Goal: Task Accomplishment & Management: Complete application form

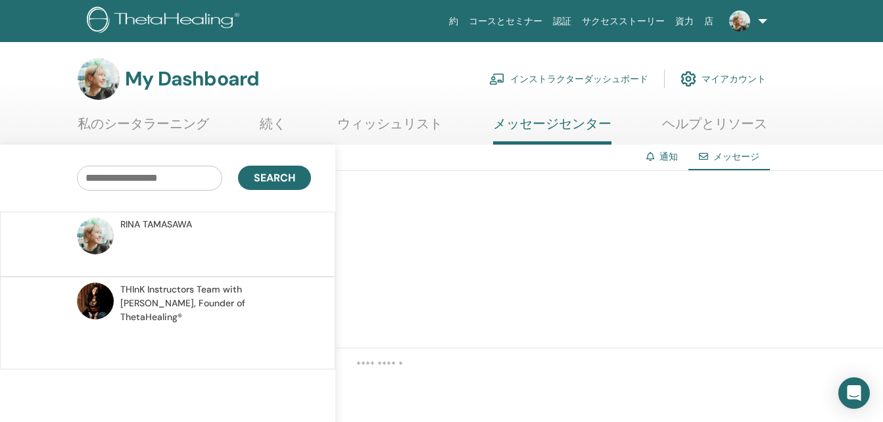
click at [172, 117] on link "私のシータラーニング" at bounding box center [144, 129] width 132 height 26
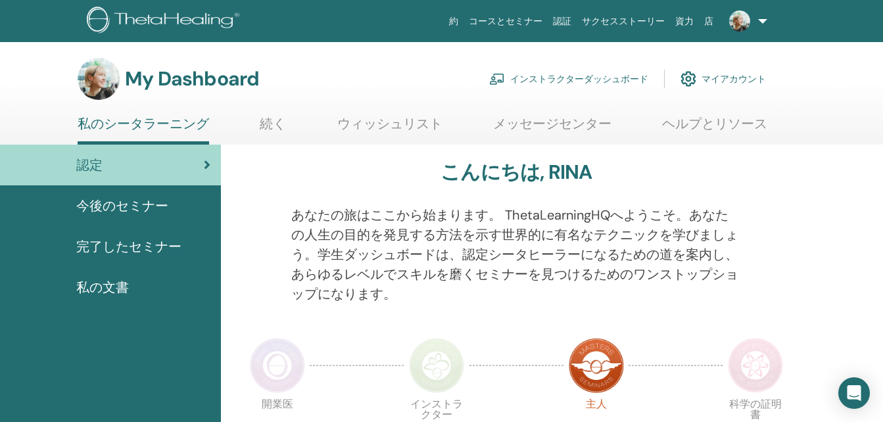
click at [762, 16] on link at bounding box center [746, 21] width 54 height 42
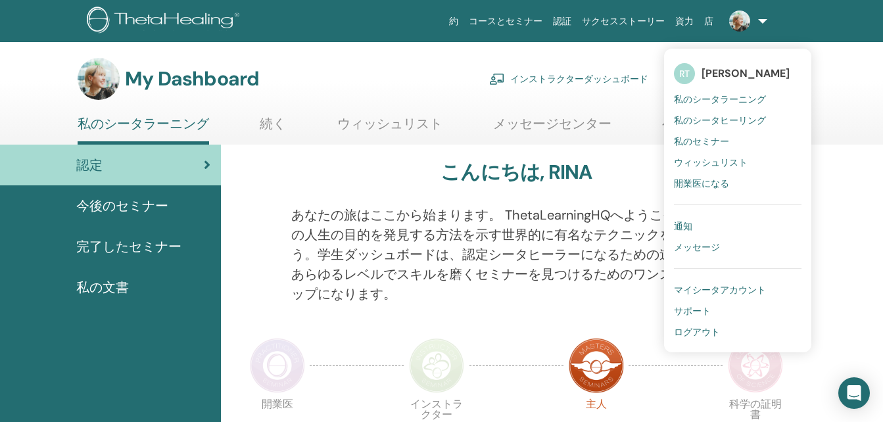
click at [713, 139] on span "私のセミナー" at bounding box center [701, 141] width 55 height 12
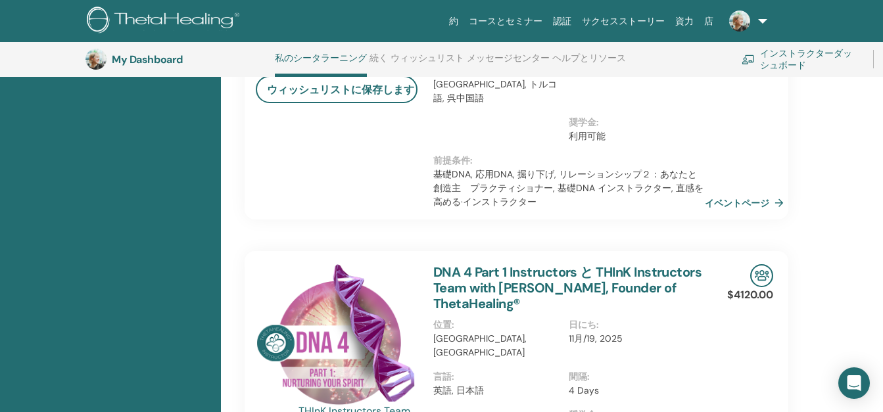
scroll to position [561, 0]
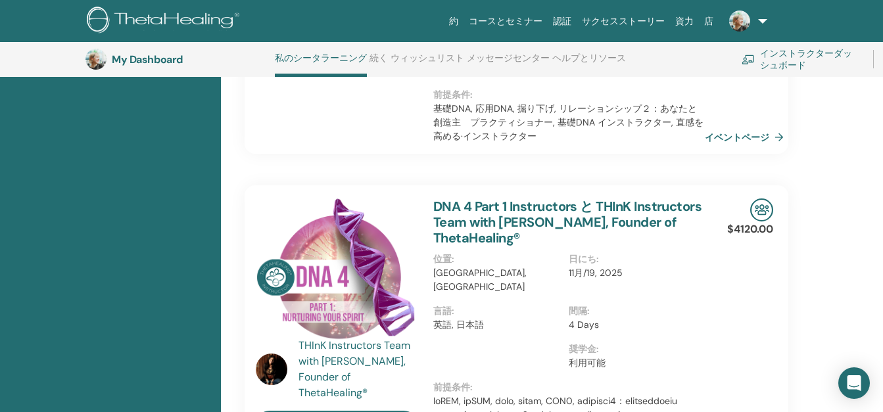
click at [548, 12] on link "コースとセミナー" at bounding box center [506, 21] width 84 height 24
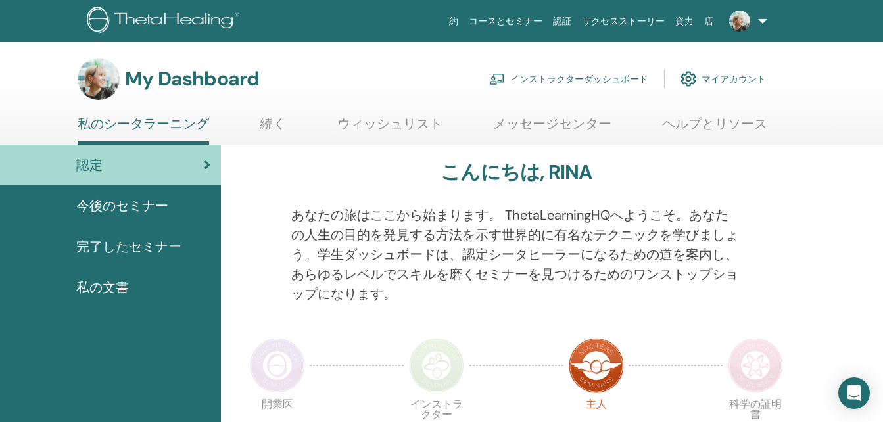
click at [569, 82] on link "インストラクターダッシュボード" at bounding box center [568, 78] width 159 height 29
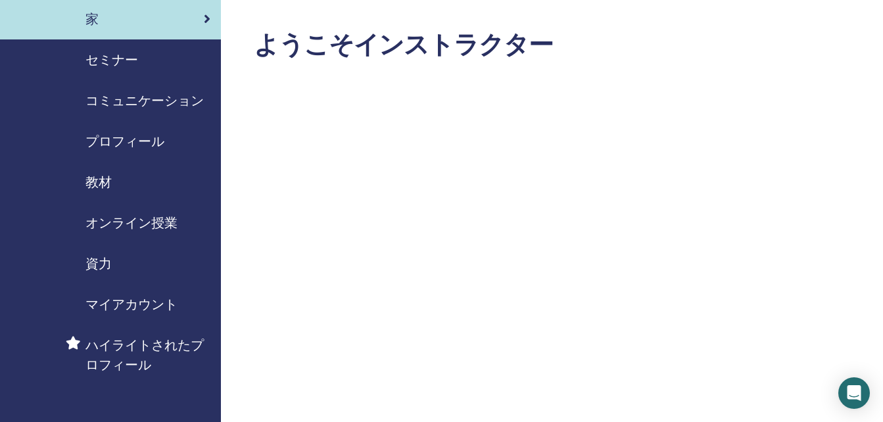
scroll to position [66, 0]
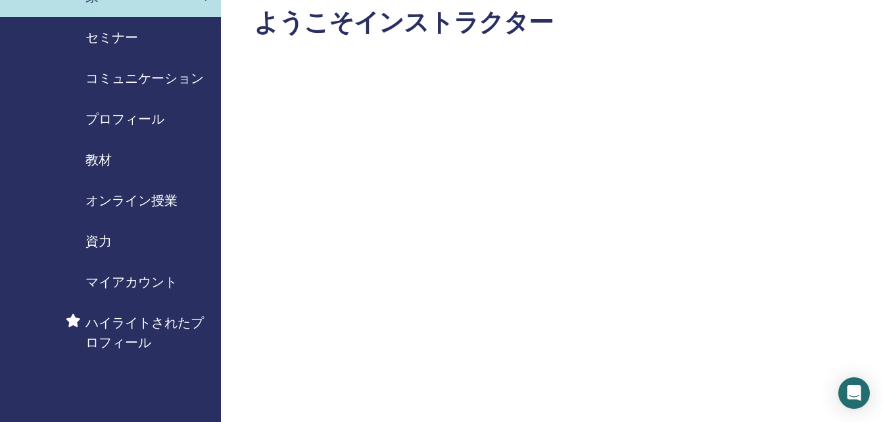
click at [149, 35] on div "セミナー" at bounding box center [111, 38] width 200 height 20
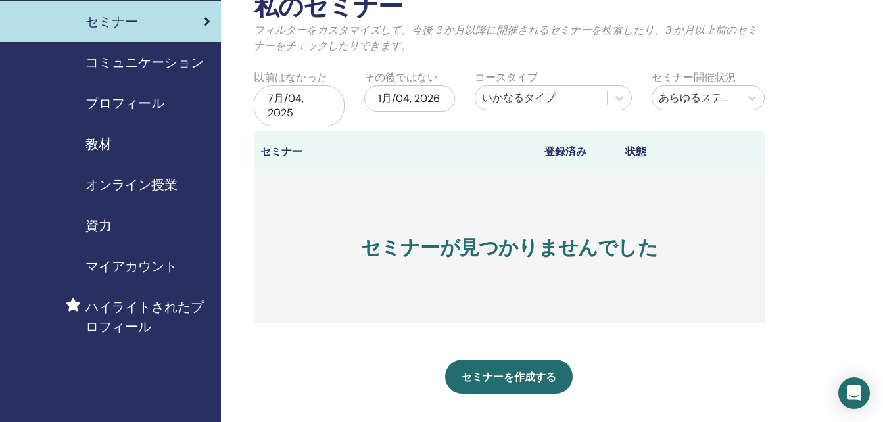
scroll to position [132, 0]
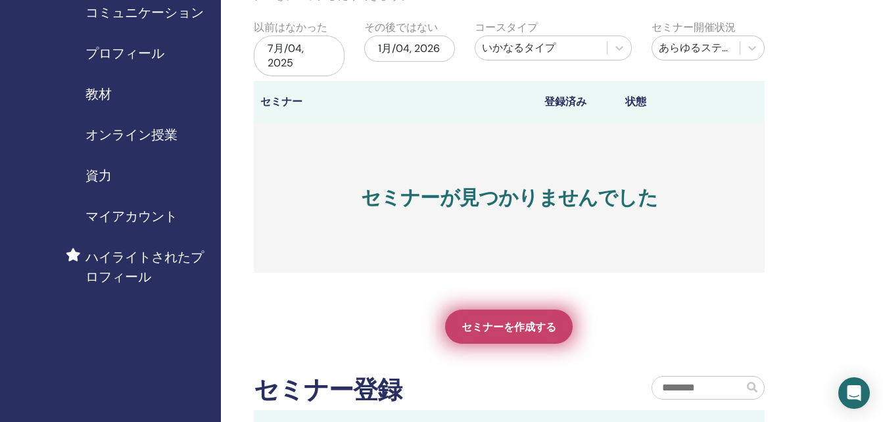
click at [523, 326] on span "セミナーを作成する" at bounding box center [509, 327] width 95 height 14
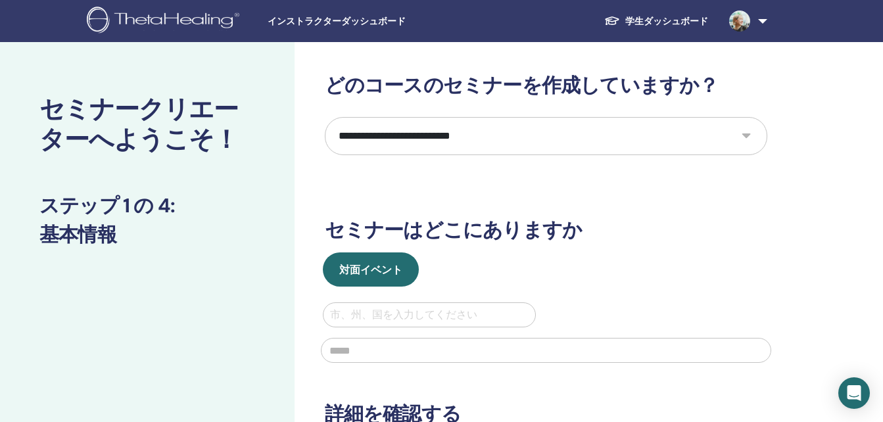
click at [573, 130] on select "**********" at bounding box center [546, 136] width 443 height 38
select select "*"
click at [325, 117] on select "**********" at bounding box center [546, 136] width 443 height 38
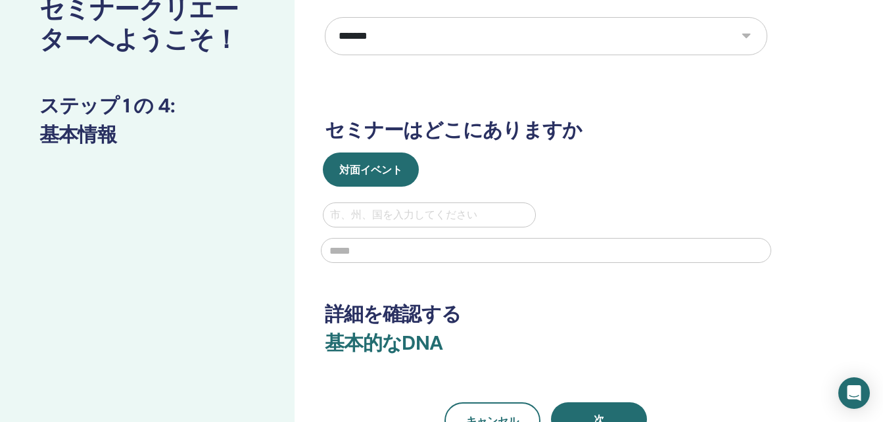
scroll to position [132, 0]
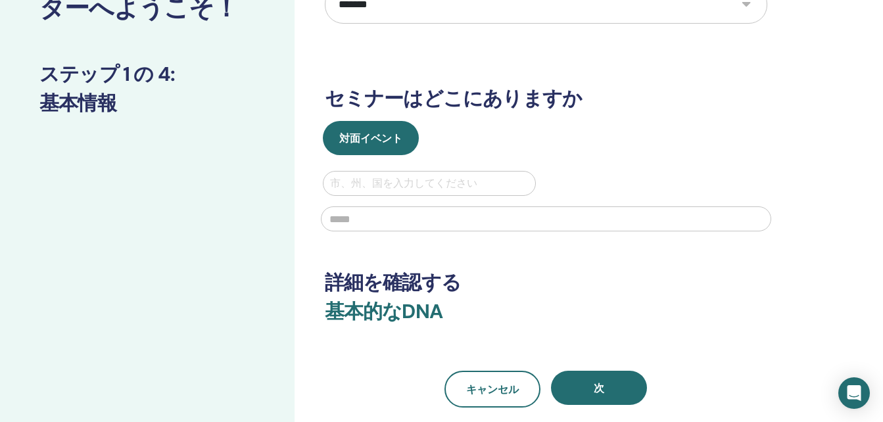
click at [442, 186] on div at bounding box center [429, 183] width 199 height 18
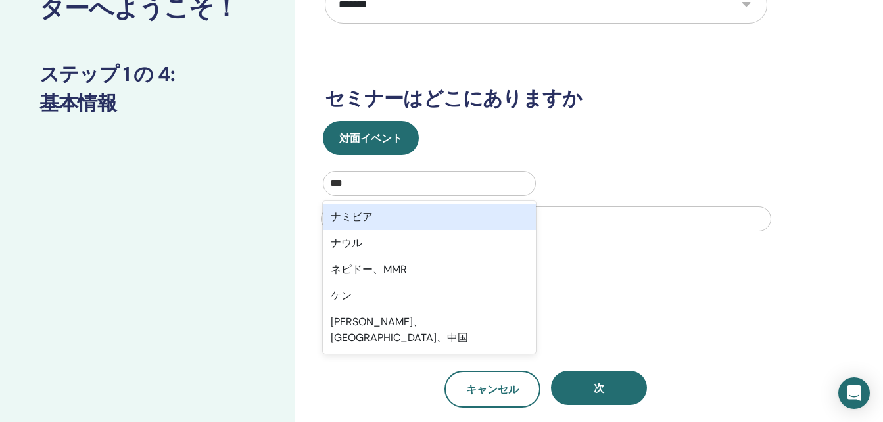
type input "****"
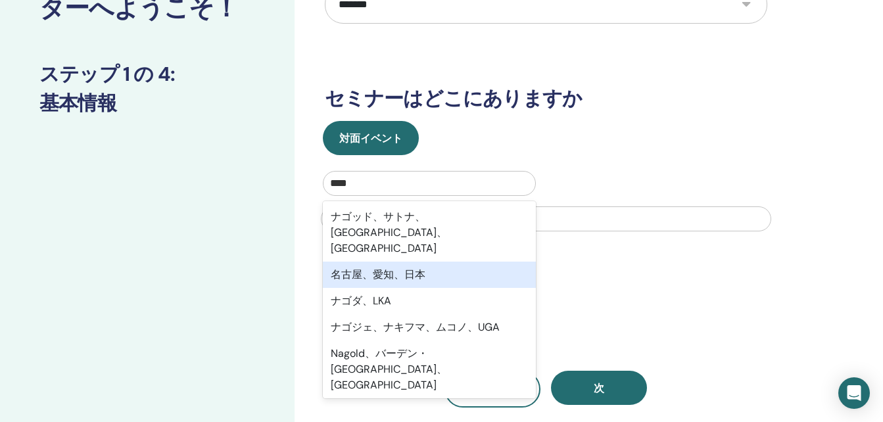
click at [429, 262] on div "名古屋、愛知、日本" at bounding box center [430, 275] width 214 height 26
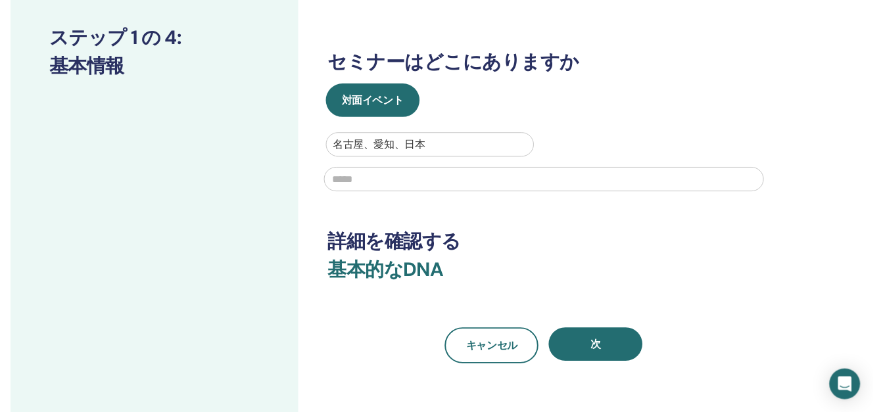
scroll to position [197, 0]
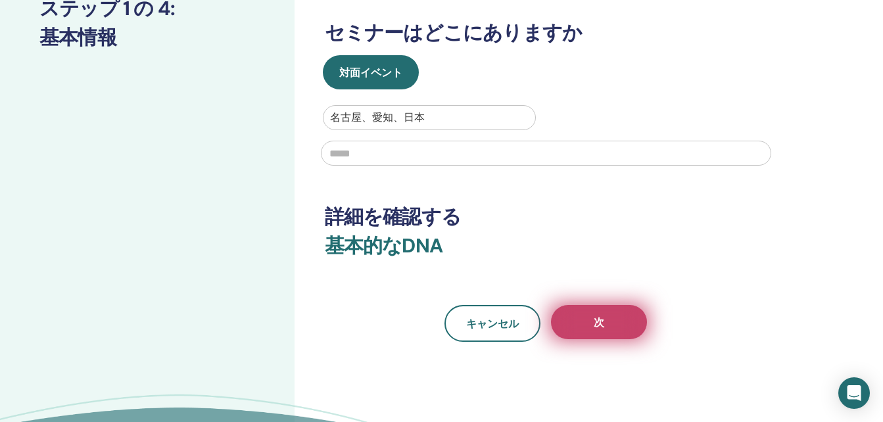
click at [608, 313] on button "次" at bounding box center [599, 322] width 96 height 34
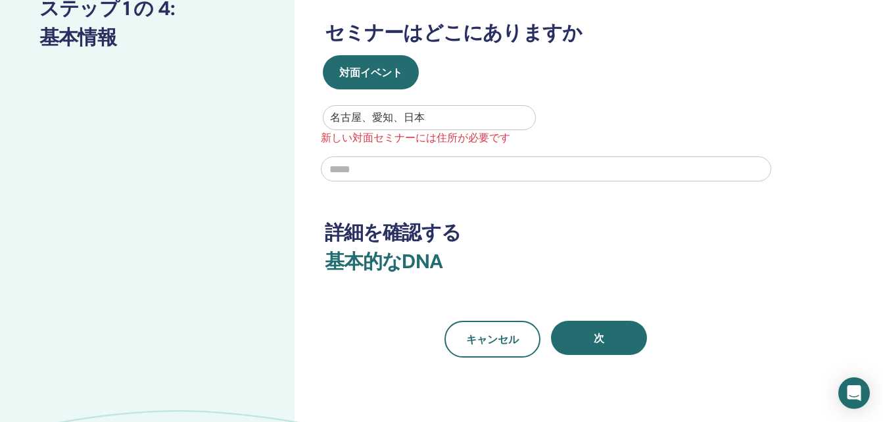
click at [387, 170] on input "text" at bounding box center [546, 168] width 450 height 25
type input "*"
type input "*********"
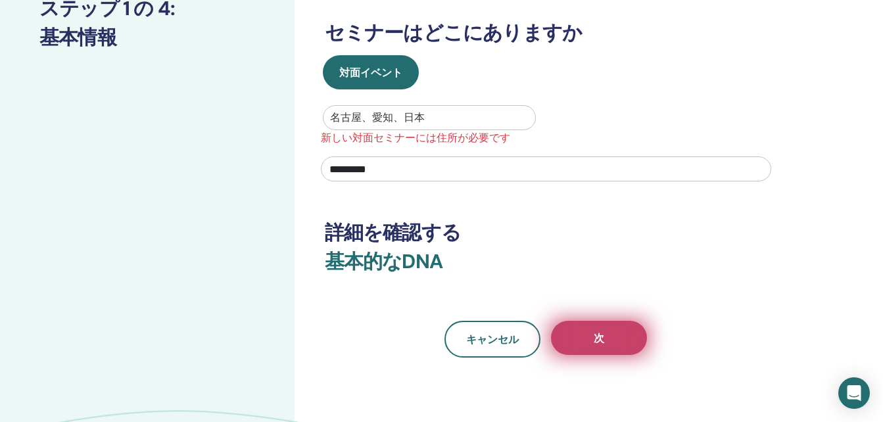
click at [584, 343] on button "次" at bounding box center [599, 338] width 96 height 34
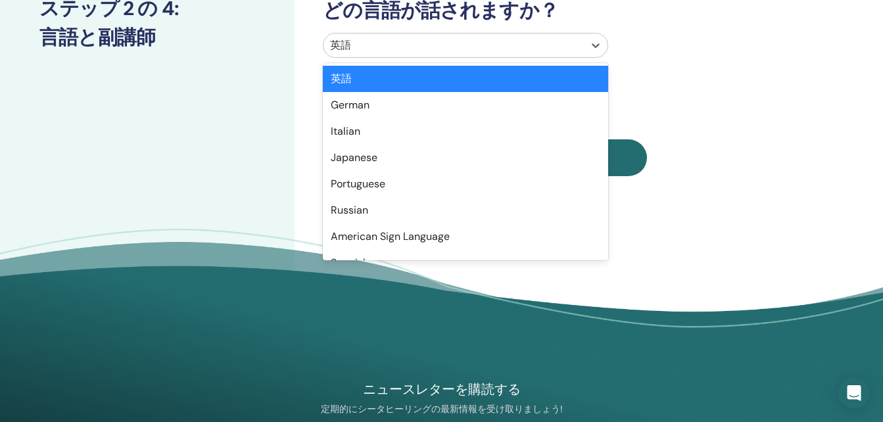
click at [565, 46] on div at bounding box center [453, 45] width 247 height 18
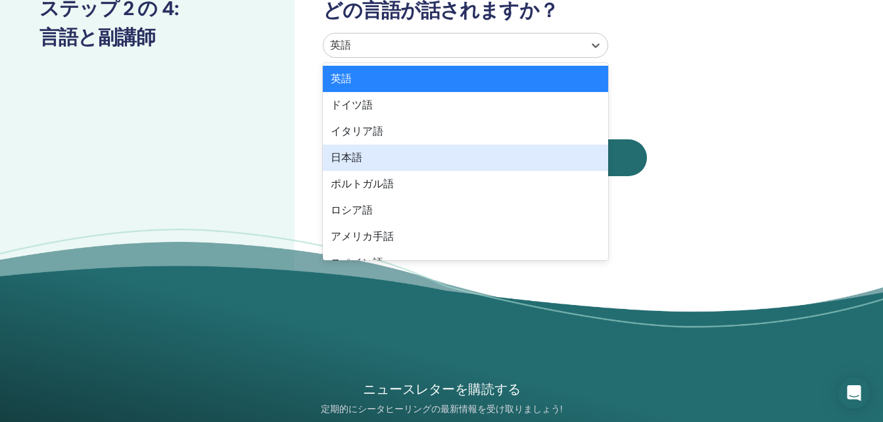
click at [511, 152] on div "日本語" at bounding box center [465, 158] width 285 height 26
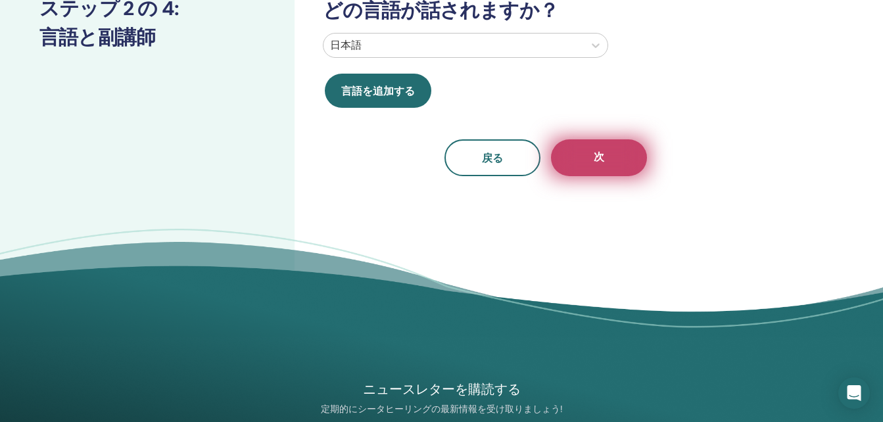
click at [618, 153] on button "次" at bounding box center [599, 157] width 96 height 37
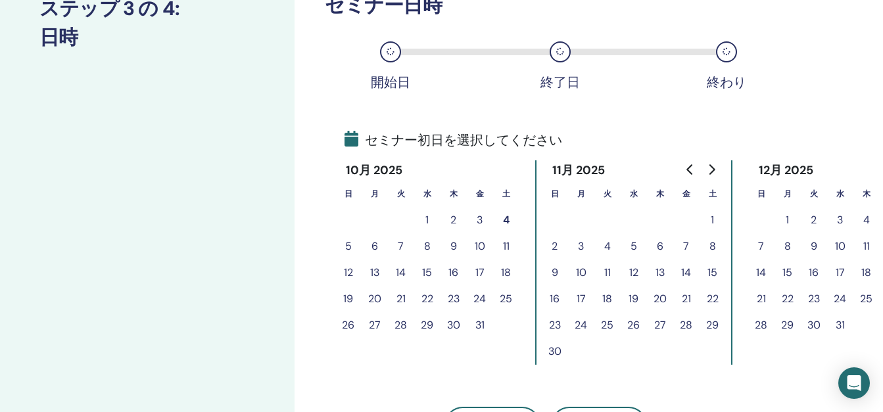
click at [398, 248] on button "7" at bounding box center [401, 246] width 26 height 26
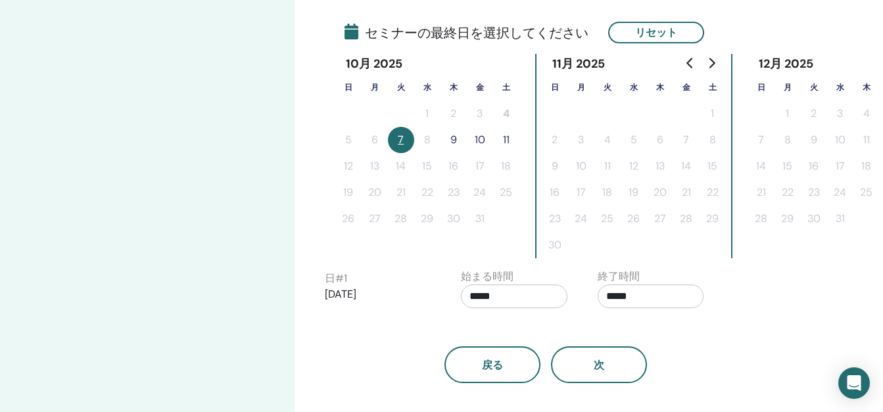
scroll to position [329, 0]
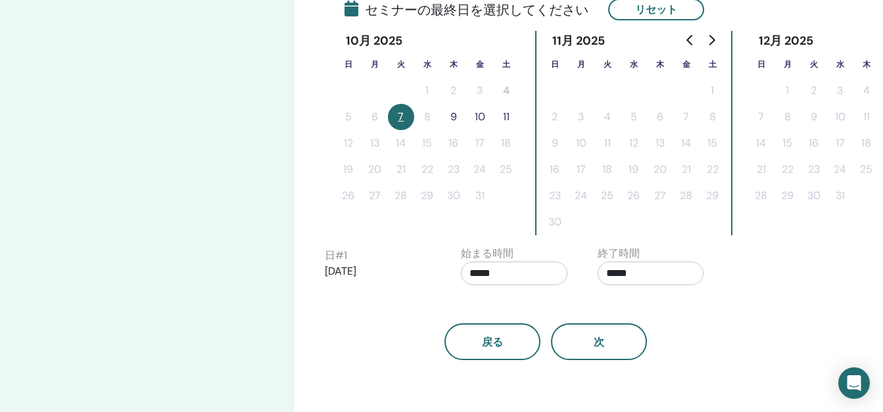
click at [492, 276] on input "*****" at bounding box center [514, 274] width 107 height 24
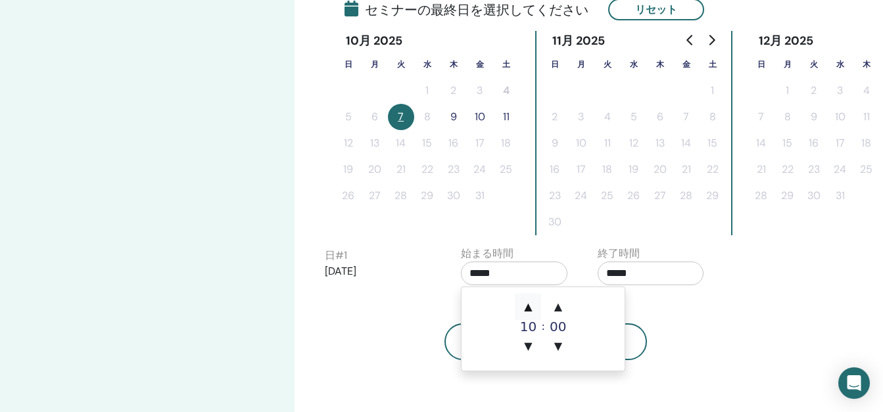
click at [531, 308] on span "▲" at bounding box center [528, 307] width 26 height 26
type input "*****"
click at [638, 274] on input "*****" at bounding box center [651, 274] width 107 height 24
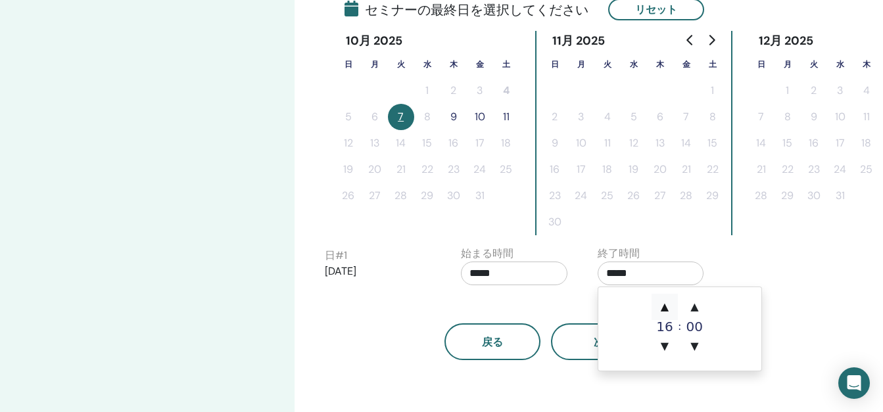
click at [665, 304] on span "▲" at bounding box center [665, 307] width 26 height 26
type input "*****"
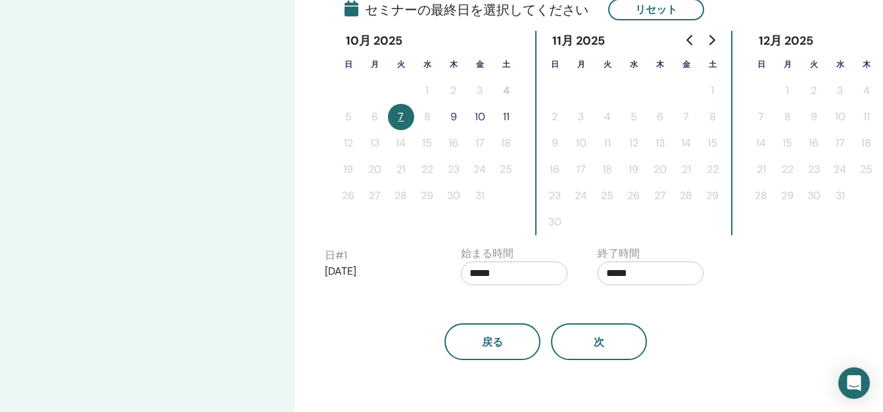
click at [423, 212] on div "10月 [DATE] 日 月 火 [PERSON_NAME] 金 土 1 2 3 4 5 6 7 8 9 10 11 12 13 14 15 16 17 18…" at bounding box center [427, 133] width 184 height 204
click at [400, 118] on button "7" at bounding box center [401, 117] width 26 height 26
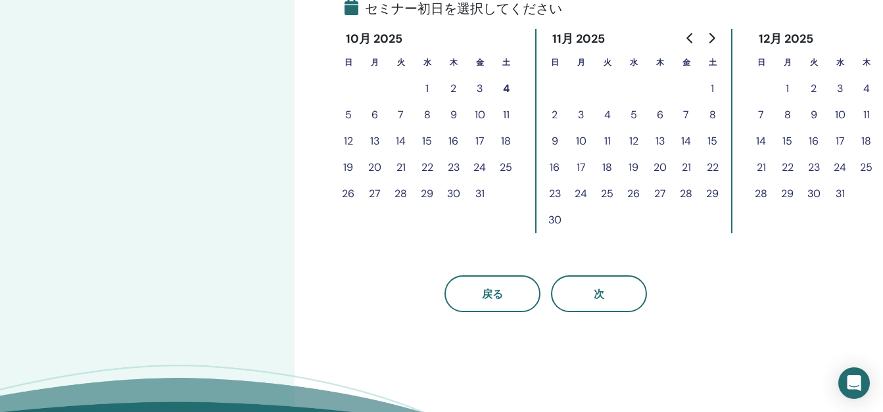
click at [402, 141] on button "14" at bounding box center [401, 141] width 26 height 26
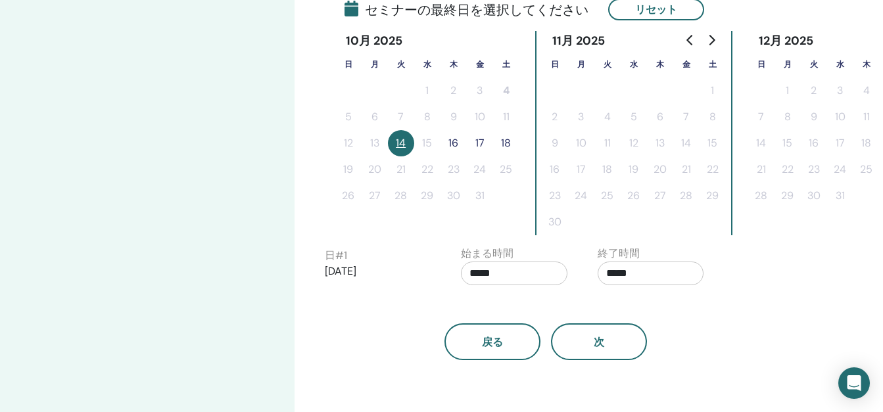
click at [403, 140] on button "14" at bounding box center [401, 143] width 26 height 26
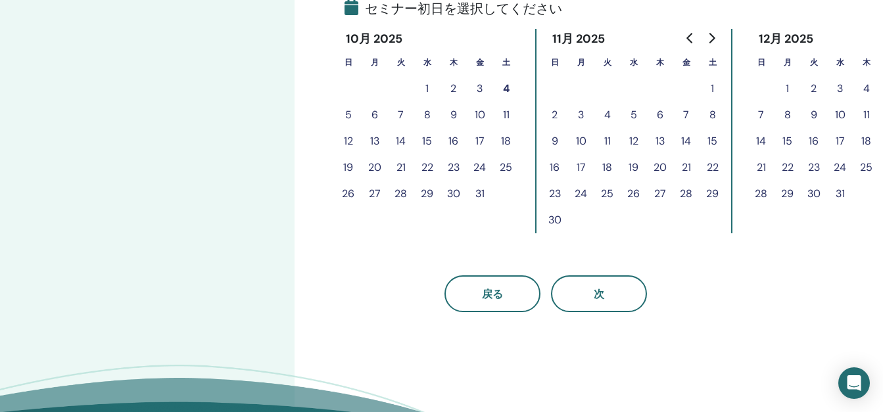
click at [401, 113] on button "7" at bounding box center [401, 115] width 26 height 26
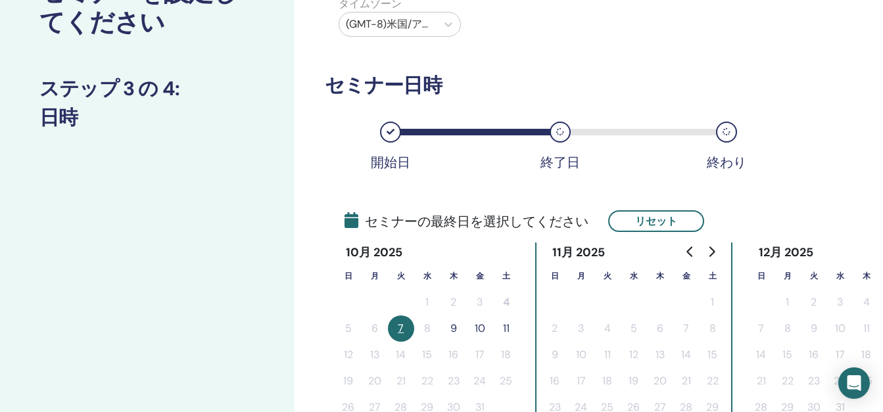
scroll to position [132, 0]
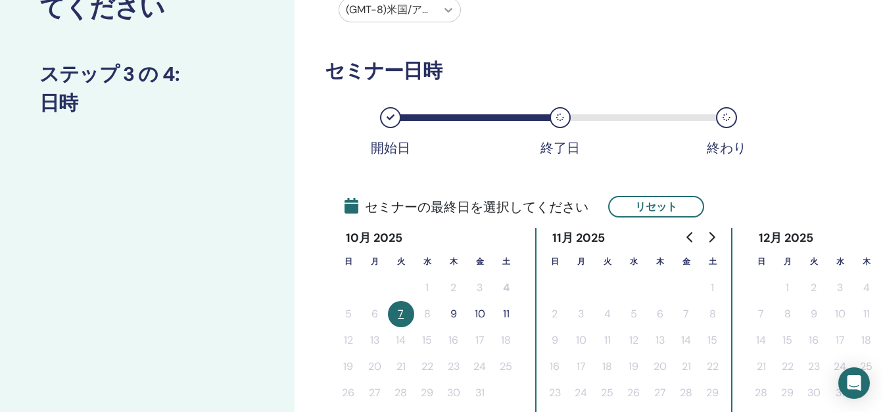
click at [448, 5] on icon at bounding box center [448, 9] width 13 height 13
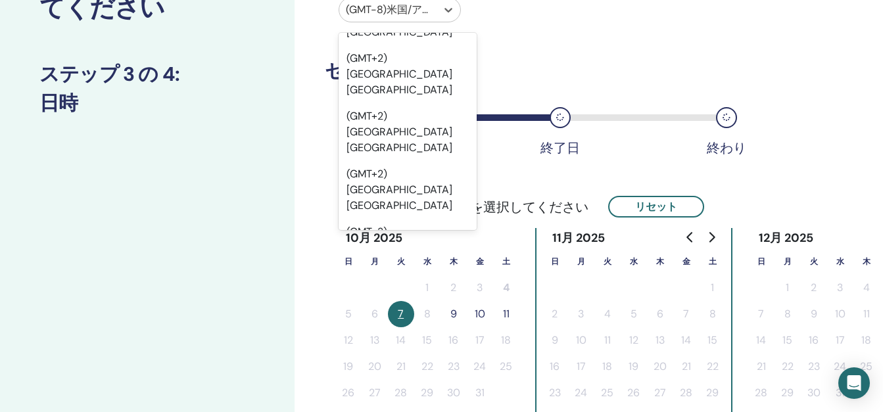
scroll to position [21187, 0]
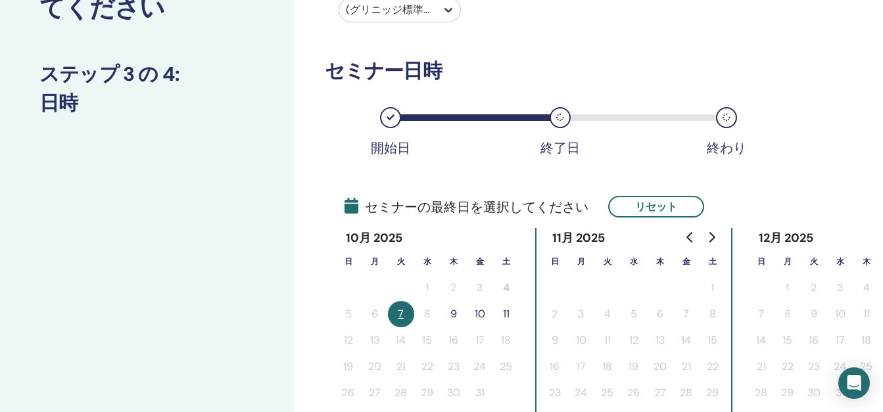
click at [452, 9] on icon at bounding box center [448, 10] width 8 height 5
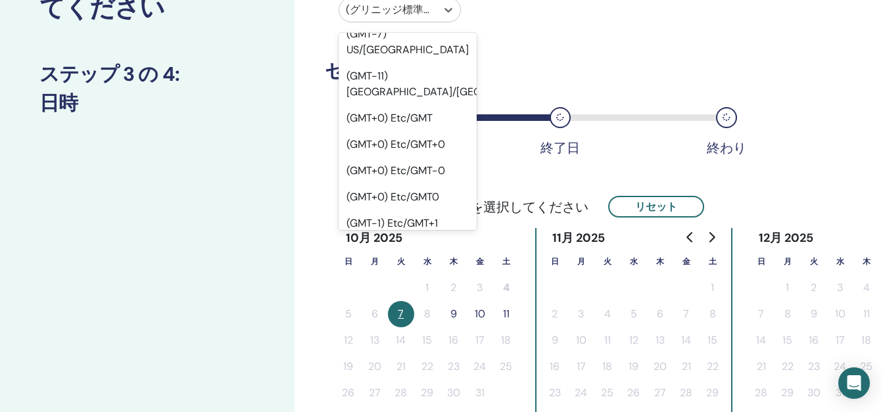
scroll to position [0, 0]
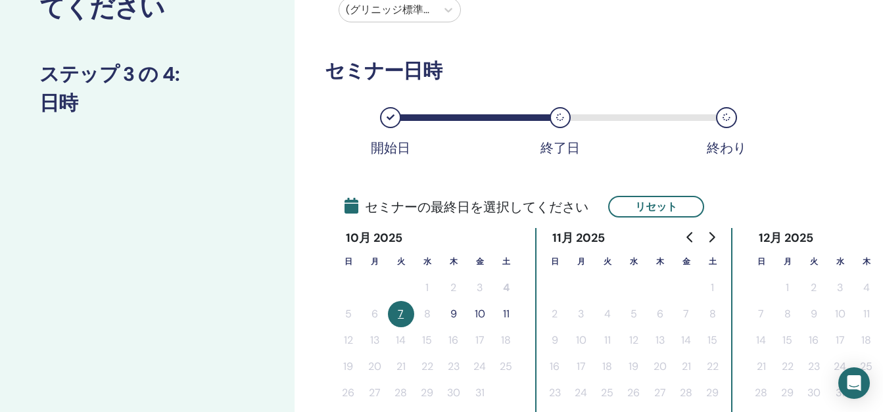
click at [547, 43] on div "タイムゾーン タイムゾーン (グリニッジ標準時+9) 日本 セミナー日時 開始日 終了日 終わり セミナーの最終日を選択してください リセット 10月 [DA…" at bounding box center [546, 249] width 443 height 615
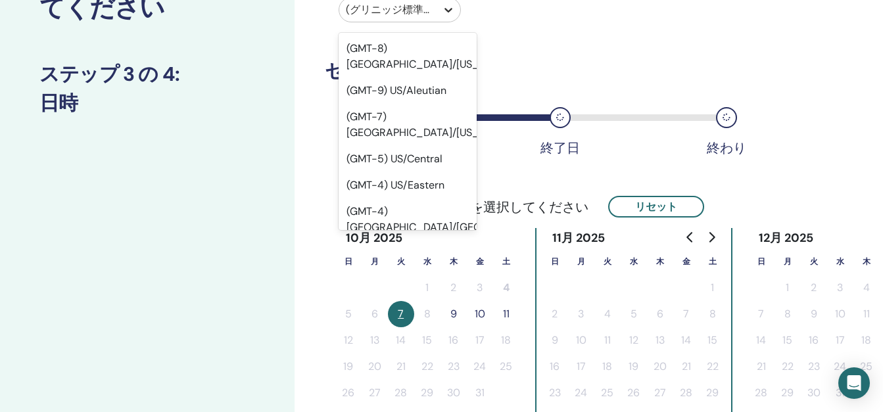
click at [448, 9] on icon at bounding box center [448, 9] width 13 height 13
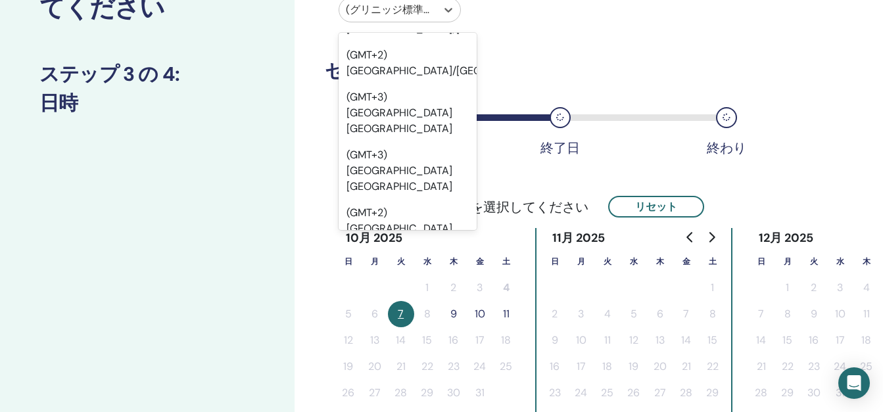
scroll to position [19556, 0]
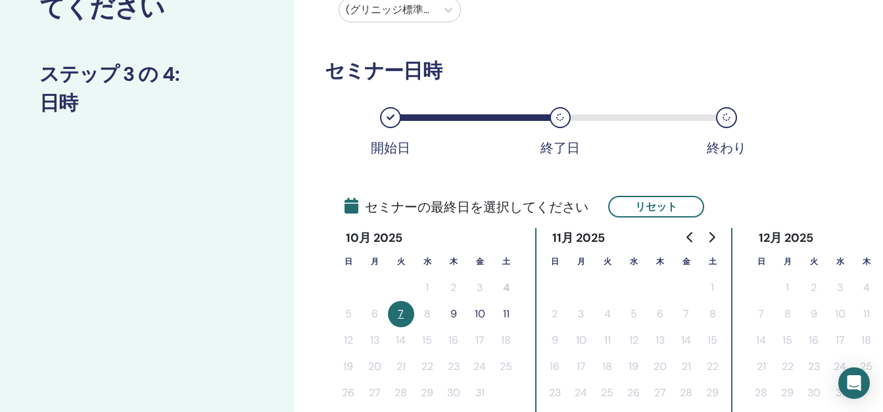
click at [569, 41] on div "タイムゾーン タイムゾーン (グリニッジ標準時+9) 日本 セミナー日時 開始日 終了日 終わり セミナーの最終日を選択してください リセット 10月 [DA…" at bounding box center [546, 249] width 443 height 615
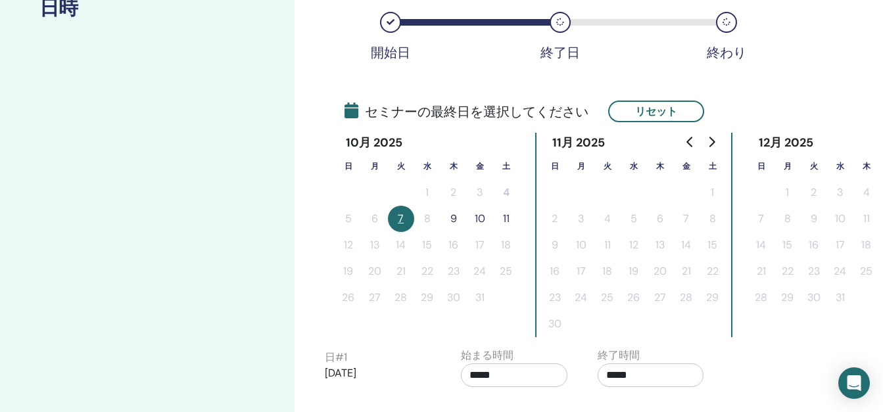
scroll to position [263, 0]
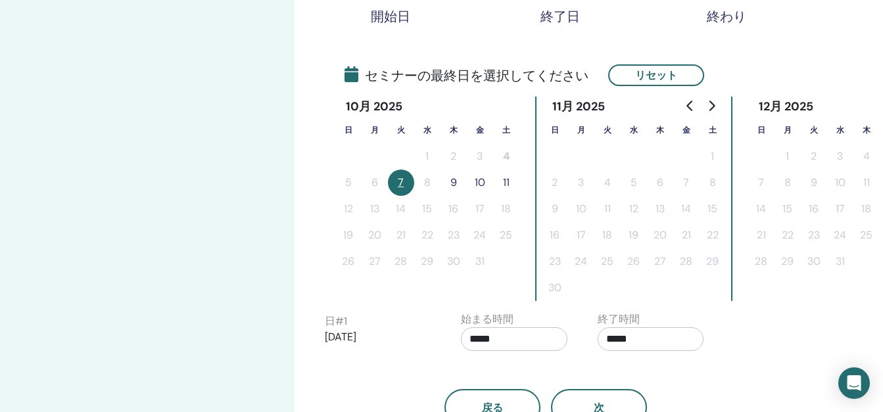
click at [455, 182] on button "9" at bounding box center [454, 183] width 26 height 26
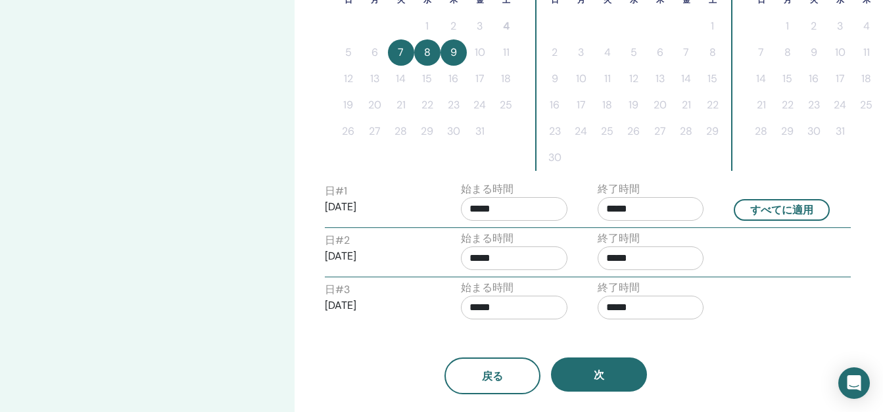
scroll to position [395, 0]
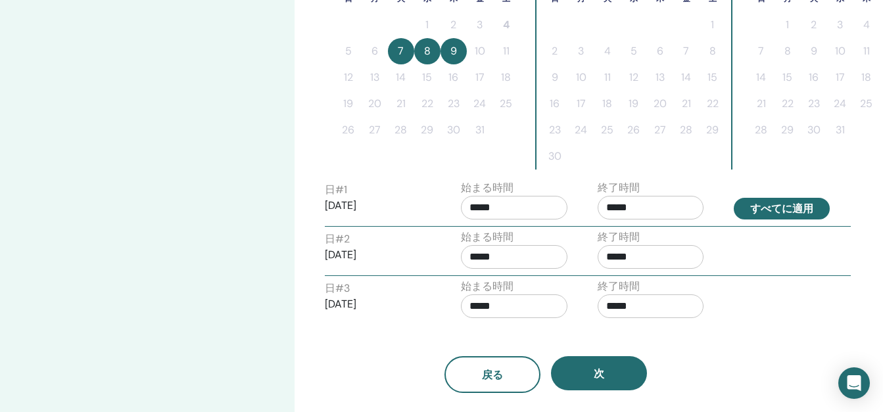
click at [763, 204] on button "すべてに適用" at bounding box center [782, 209] width 96 height 22
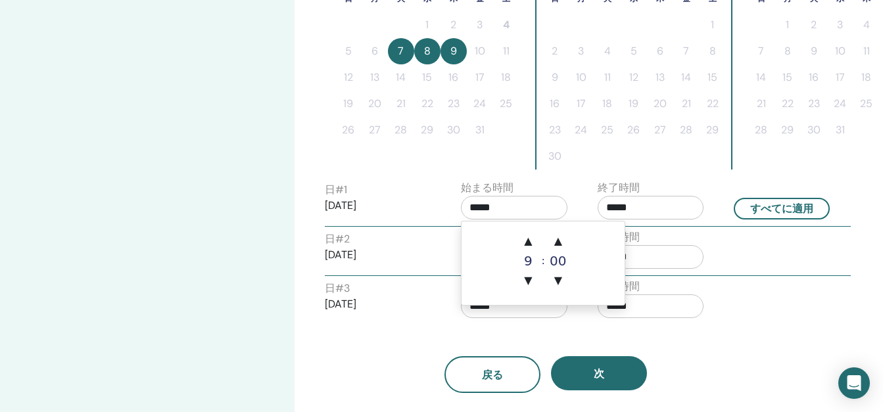
click at [528, 208] on input "*****" at bounding box center [514, 208] width 107 height 24
click at [529, 240] on span "▲" at bounding box center [528, 241] width 26 height 26
type input "*****"
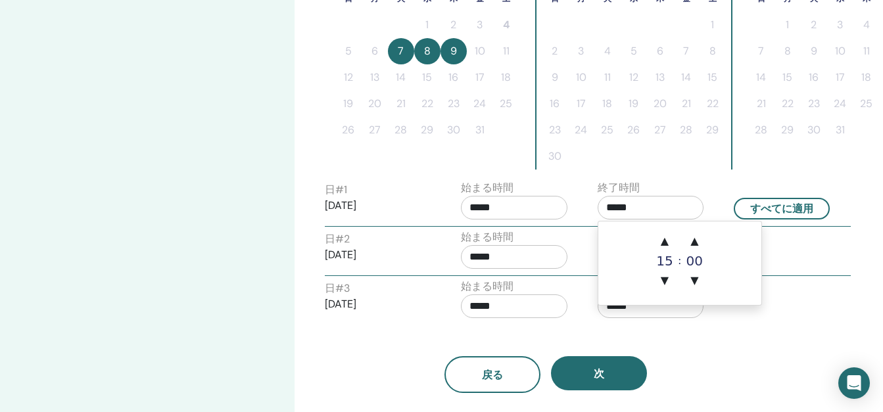
click at [630, 204] on input "*****" at bounding box center [651, 208] width 107 height 24
click at [665, 239] on span "▲" at bounding box center [665, 241] width 26 height 26
type input "*****"
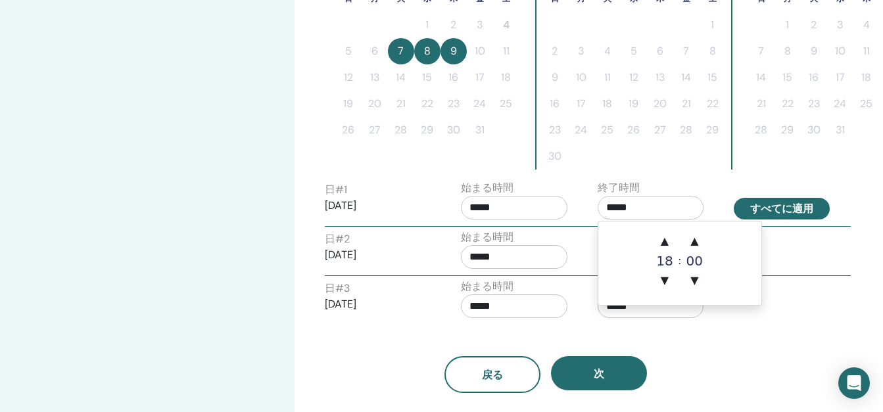
click at [771, 210] on button "すべてに適用" at bounding box center [782, 209] width 96 height 22
type input "*****"
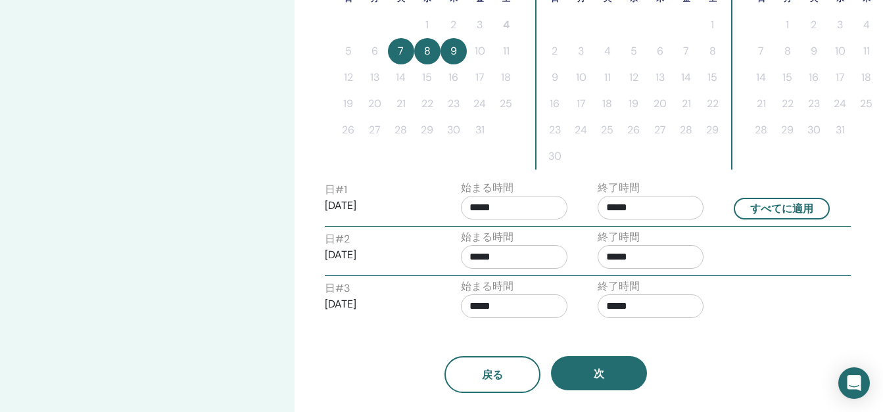
scroll to position [460, 0]
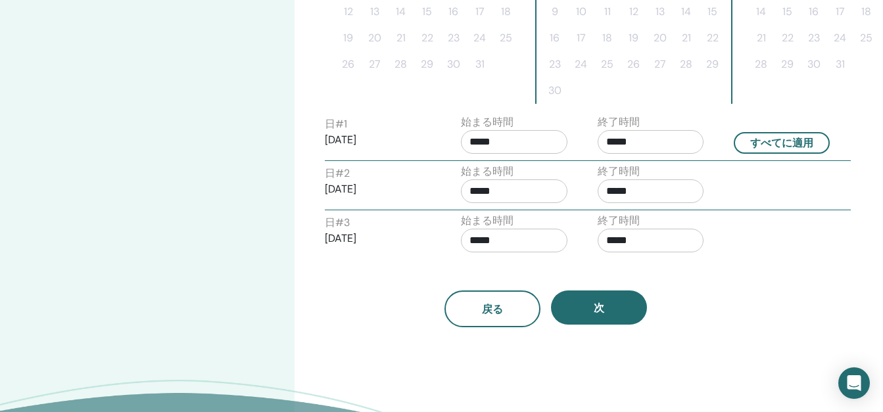
click at [373, 189] on p "[DATE]" at bounding box center [378, 189] width 107 height 16
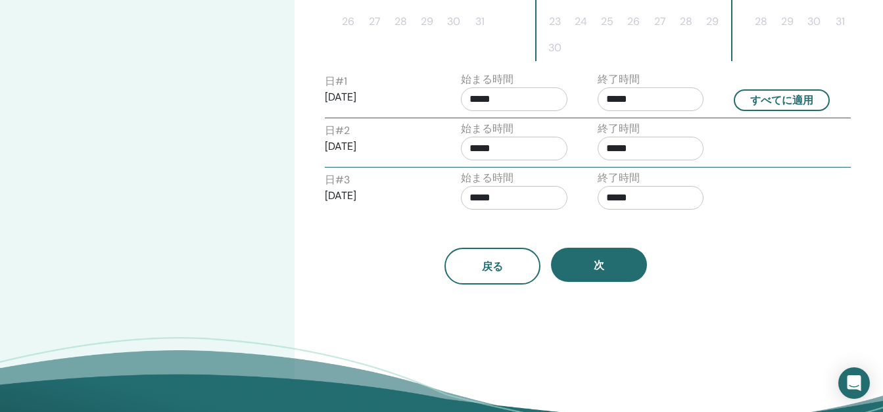
scroll to position [526, 0]
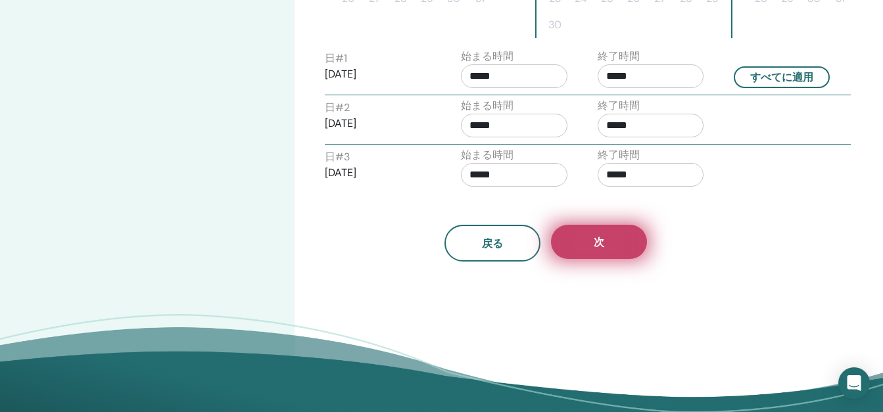
click at [602, 238] on span "次" at bounding box center [599, 242] width 11 height 14
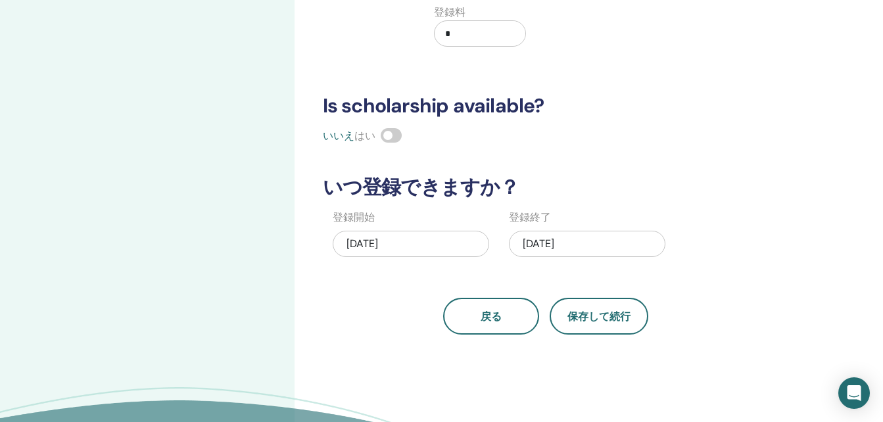
scroll to position [263, 0]
click at [566, 243] on div "[DATE]" at bounding box center [587, 244] width 156 height 26
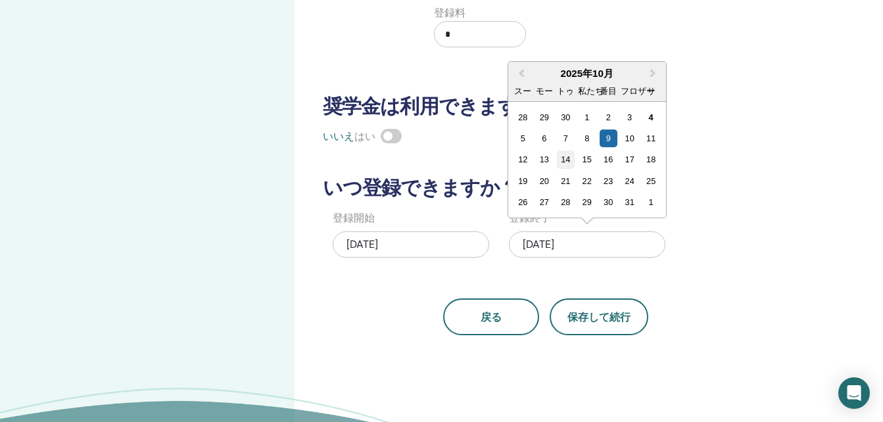
click at [565, 157] on div "14" at bounding box center [566, 160] width 18 height 18
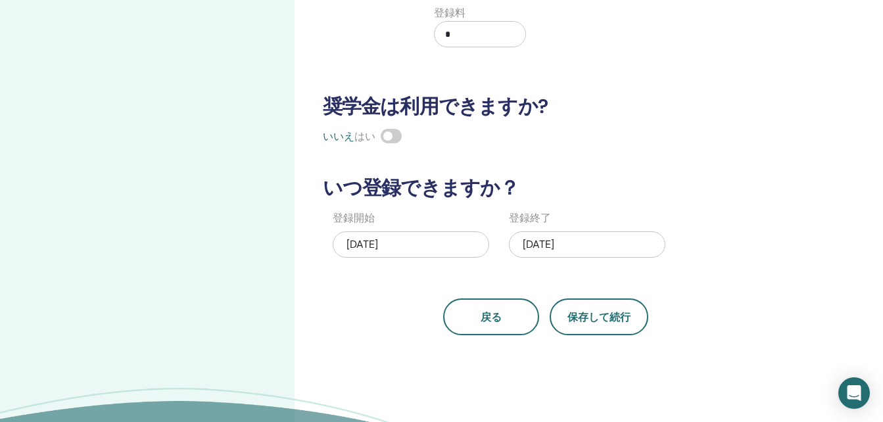
click at [412, 245] on div "[DATE]" at bounding box center [411, 244] width 156 height 26
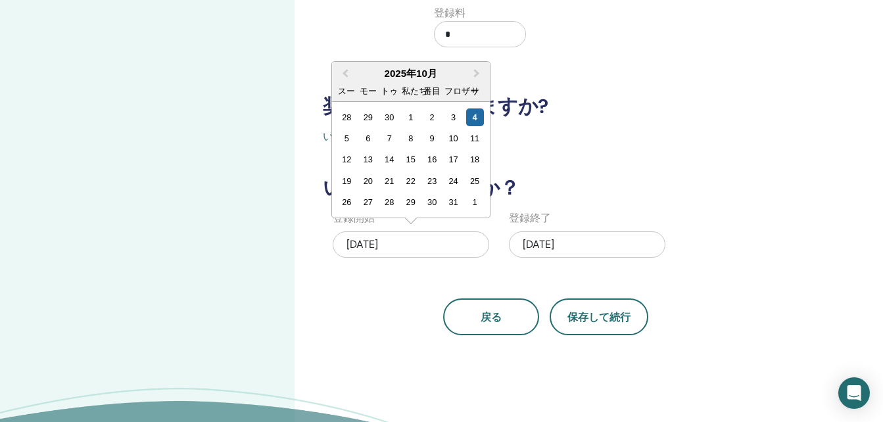
click at [615, 77] on div "何人参加できますか？ 座席の数 * 価格はいくらになりますか？ 通貨 価格 登録料 * 奨学金は利用できますか? いいえ はい いつ登録できますか？ 登録開始…" at bounding box center [546, 73] width 462 height 525
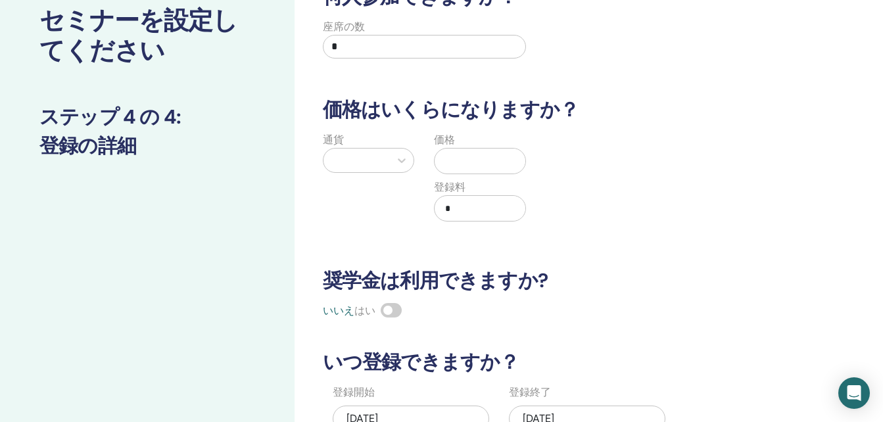
scroll to position [0, 0]
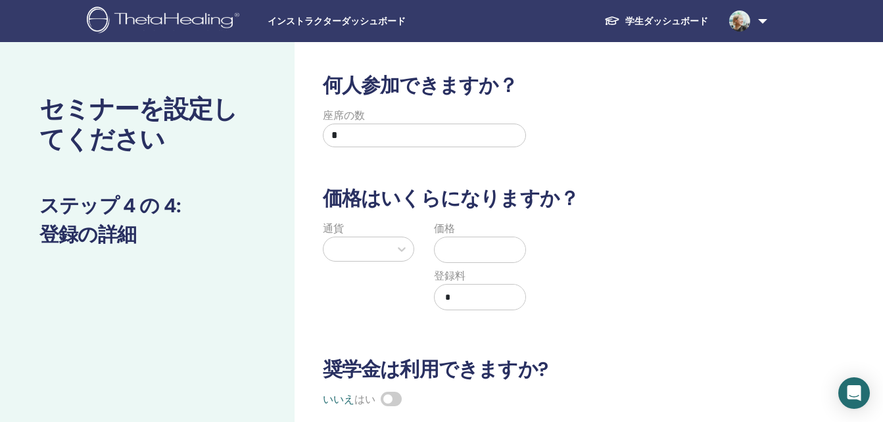
click at [435, 133] on input "*" at bounding box center [425, 136] width 204 height 24
type input "*"
click at [402, 247] on icon at bounding box center [401, 249] width 13 height 13
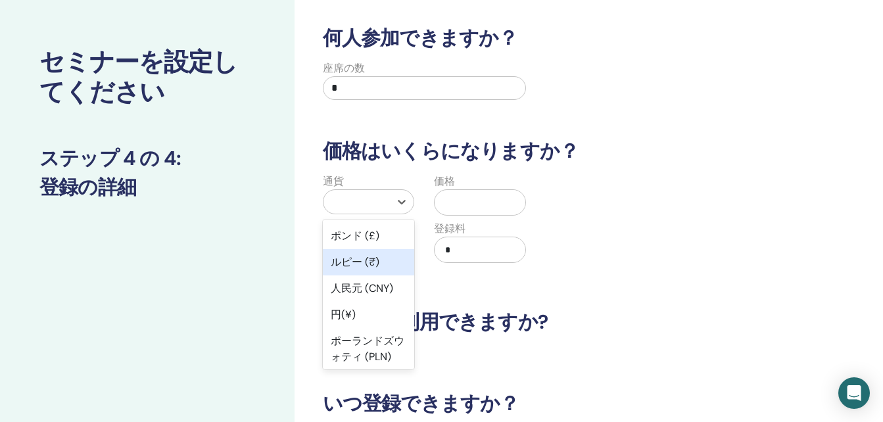
scroll to position [132, 0]
click at [375, 314] on div "円(¥)" at bounding box center [369, 314] width 92 height 26
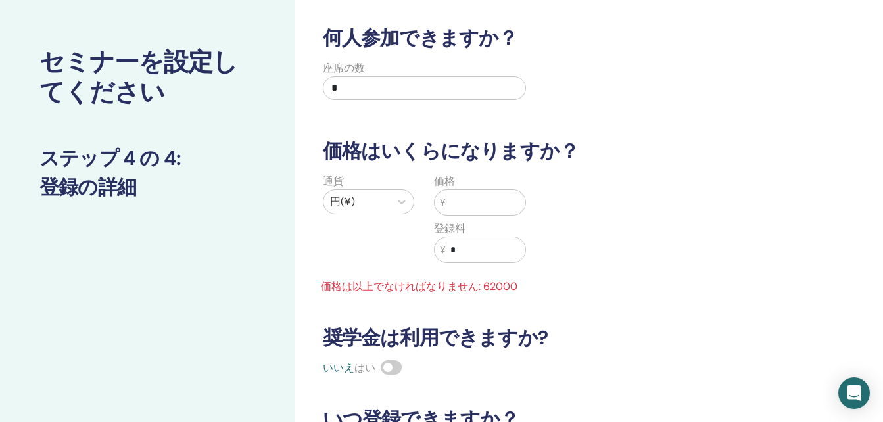
click at [460, 203] on input "text" at bounding box center [485, 202] width 80 height 25
type input "*"
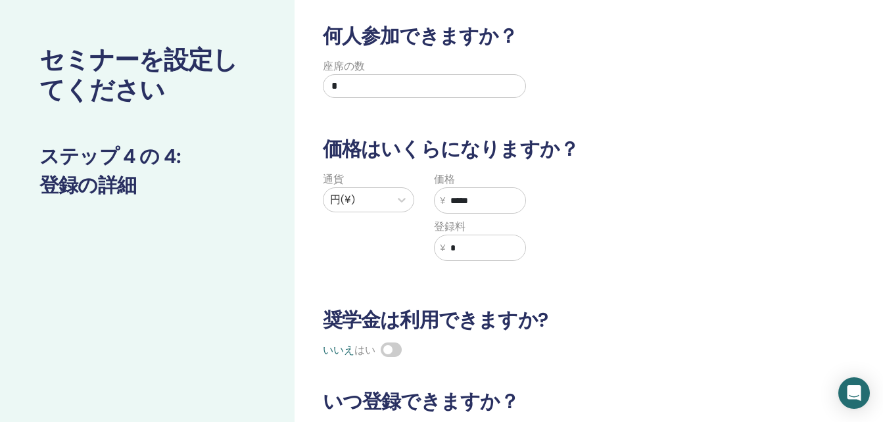
scroll to position [0, 0]
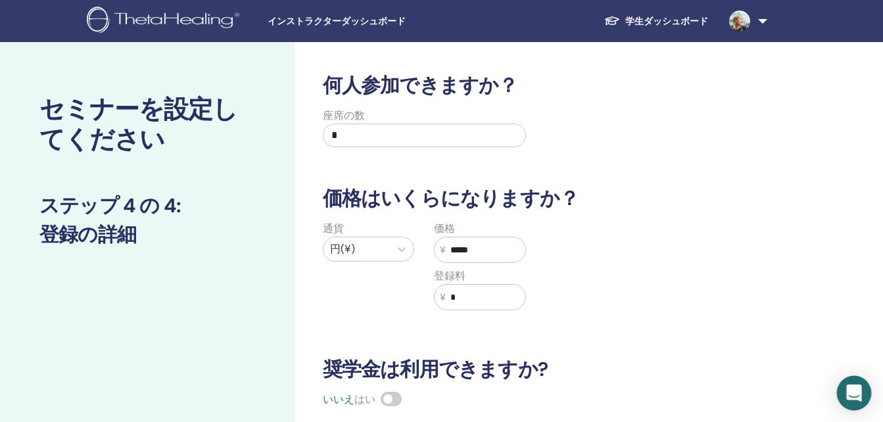
type input "*****"
click at [859, 393] on icon "インターコムメッセンジャーを開く" at bounding box center [853, 393] width 15 height 17
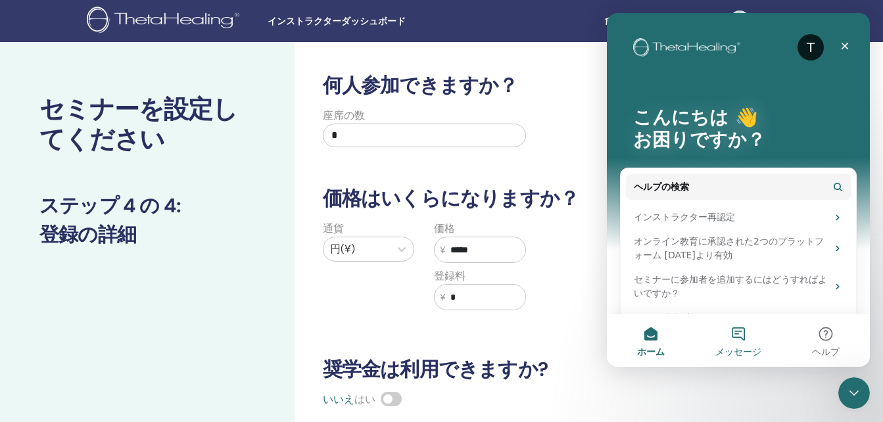
click at [739, 337] on button "メッセージ" at bounding box center [737, 340] width 87 height 53
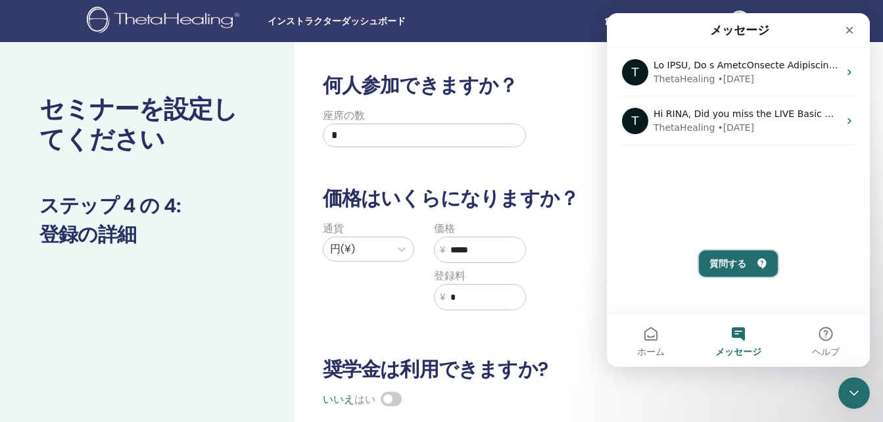
click at [748, 262] on button "質問する" at bounding box center [738, 264] width 79 height 26
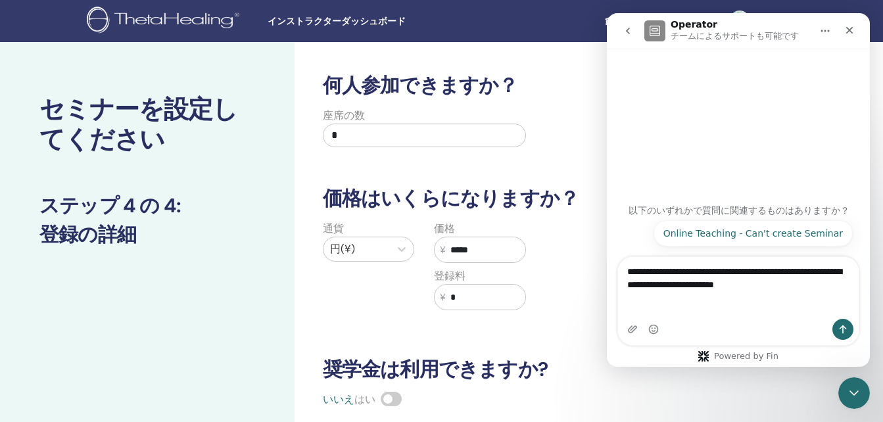
type textarea "**********"
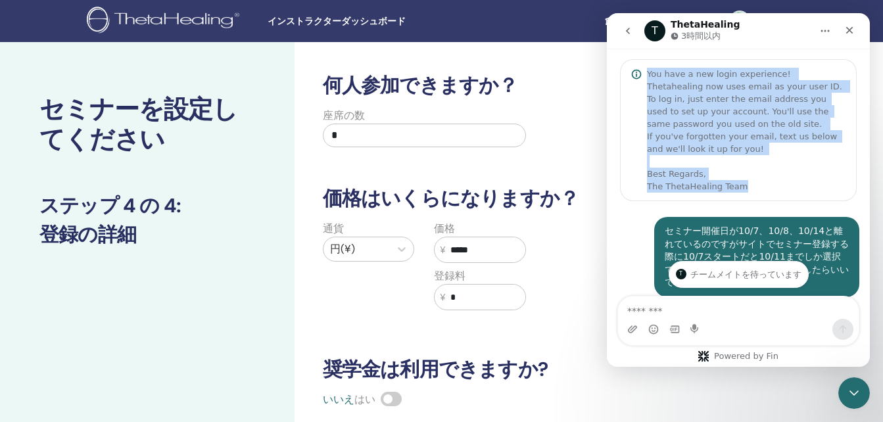
drag, startPoint x: 648, startPoint y: 75, endPoint x: 744, endPoint y: 187, distance: 147.3
click at [744, 187] on div "You have a new login experience! Thetahealing now uses email as your user ID. T…" at bounding box center [746, 130] width 199 height 125
drag, startPoint x: 744, startPoint y: 187, endPoint x: 715, endPoint y: 97, distance: 94.6
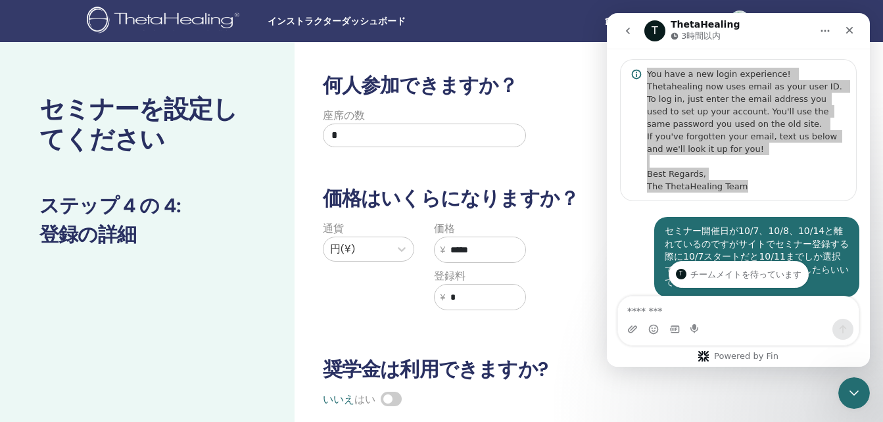
drag, startPoint x: 108, startPoint y: 84, endPoint x: 543, endPoint y: 152, distance: 440.0
click at [543, 152] on div "座席の数 *" at bounding box center [536, 131] width 462 height 47
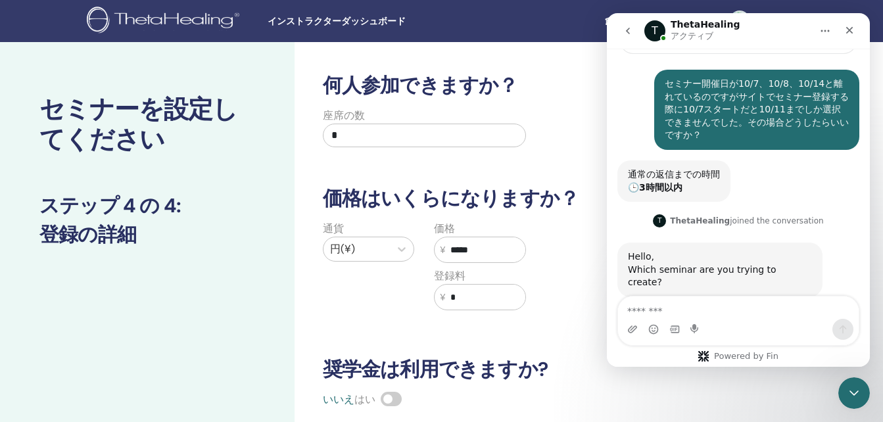
scroll to position [150, 0]
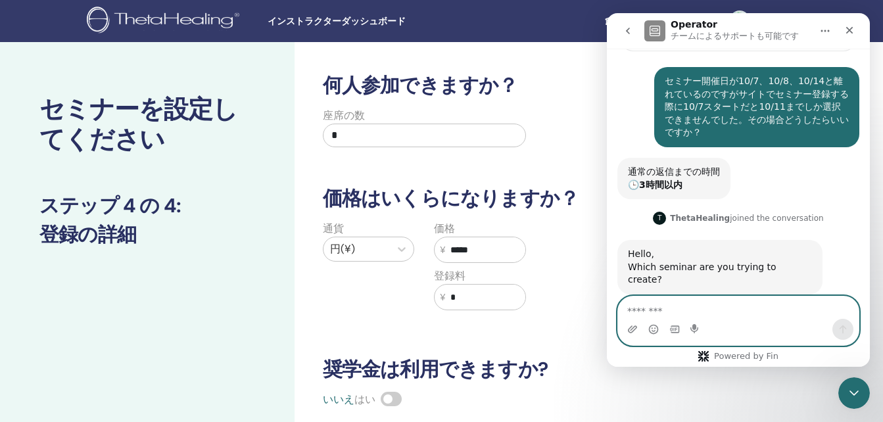
click at [657, 312] on textarea "メッセージ..." at bounding box center [738, 308] width 241 height 22
type textarea "********"
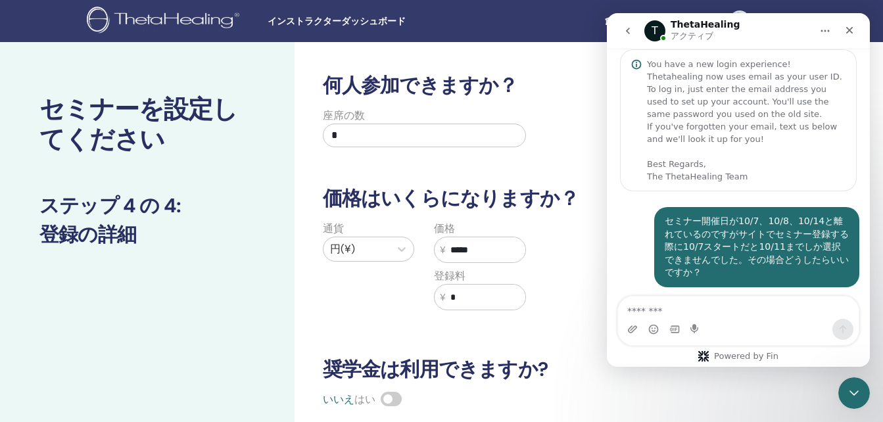
scroll to position [0, 0]
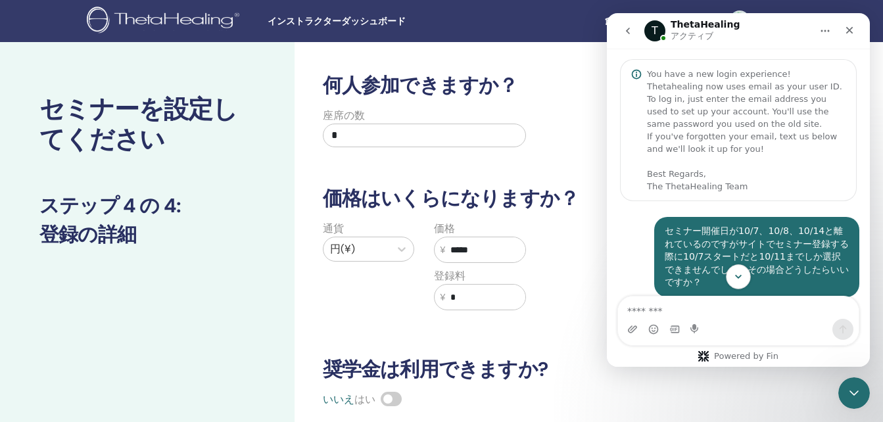
click at [738, 276] on icon "Scroll to bottom" at bounding box center [738, 277] width 12 height 12
